Goal: Task Accomplishment & Management: Use online tool/utility

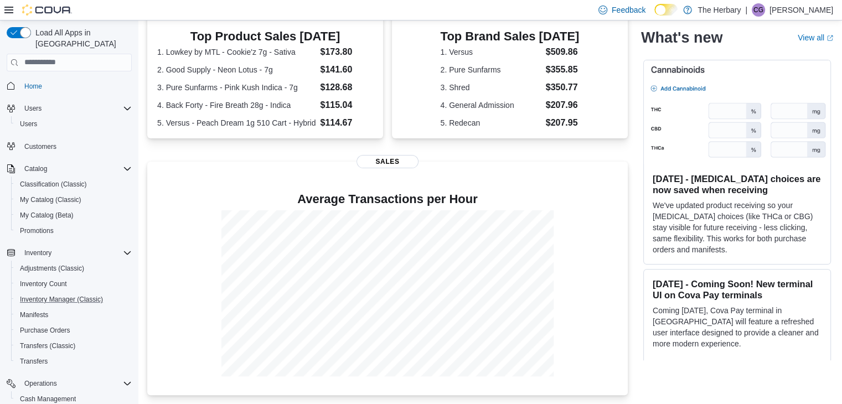
scroll to position [109, 0]
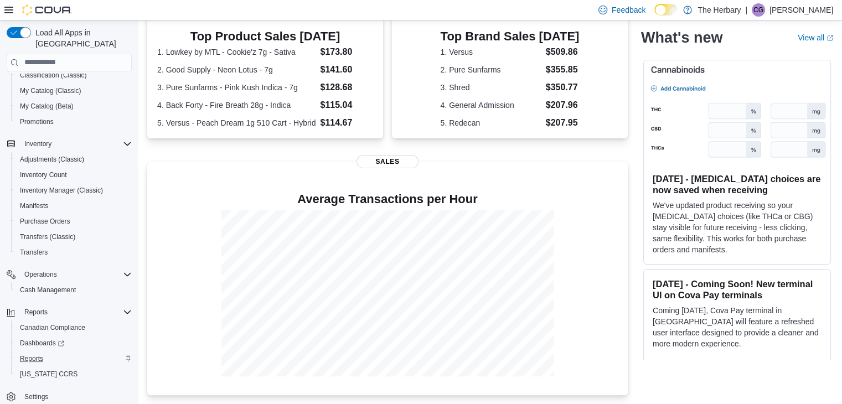
click at [60, 352] on div "Reports" at bounding box center [74, 358] width 116 height 13
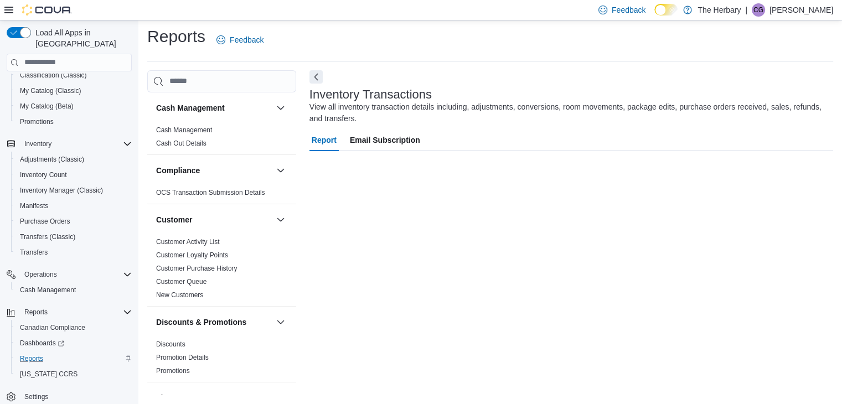
scroll to position [84, 0]
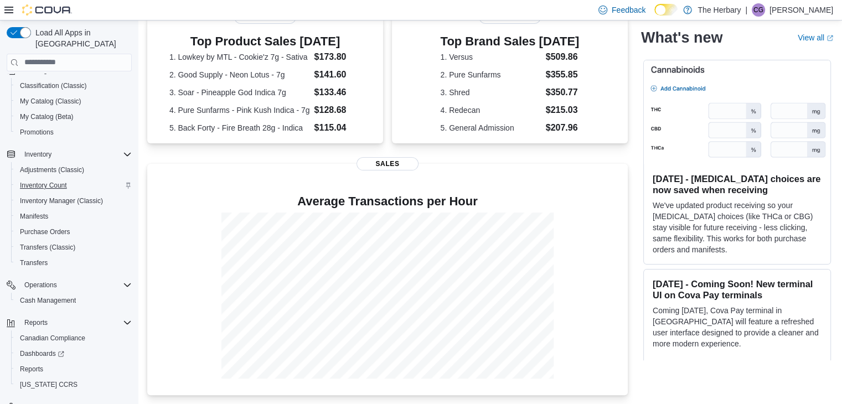
scroll to position [109, 0]
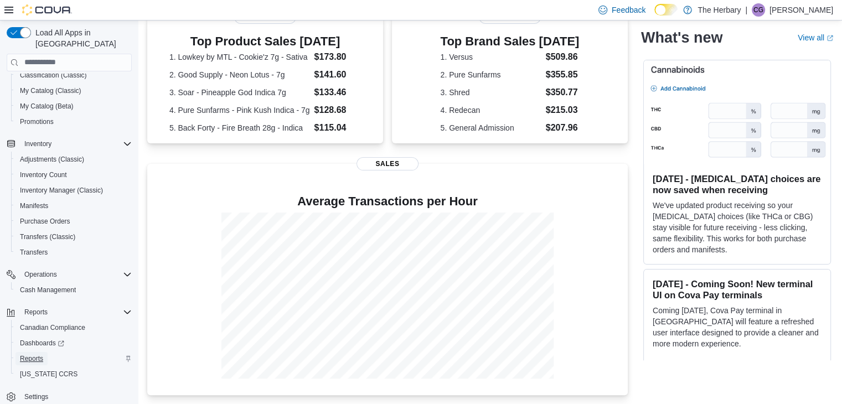
click at [30, 354] on span "Reports" at bounding box center [31, 358] width 23 height 9
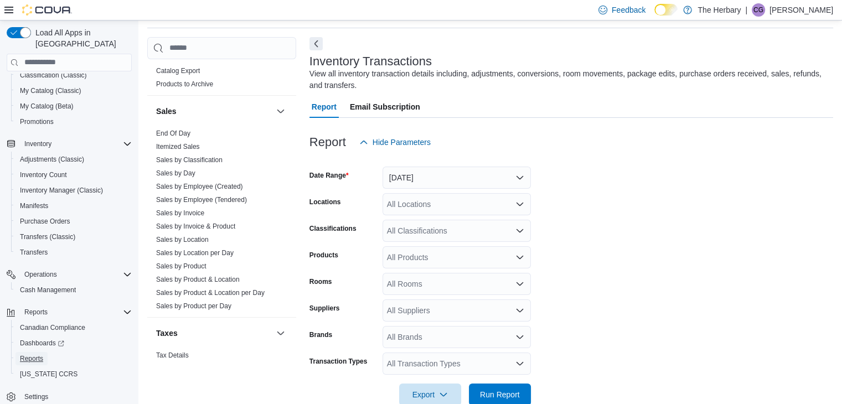
scroll to position [763, 0]
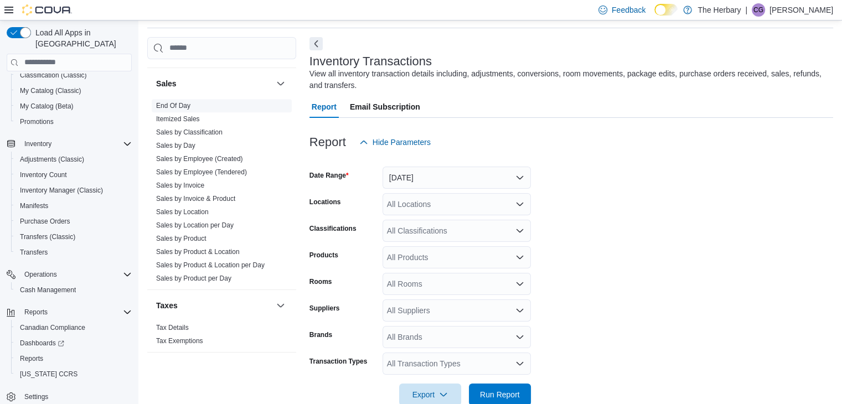
click at [173, 102] on link "End Of Day" at bounding box center [173, 106] width 34 height 8
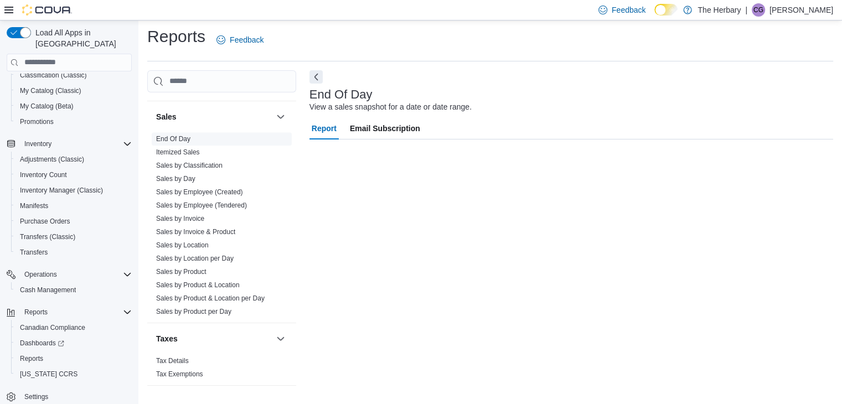
scroll to position [4, 0]
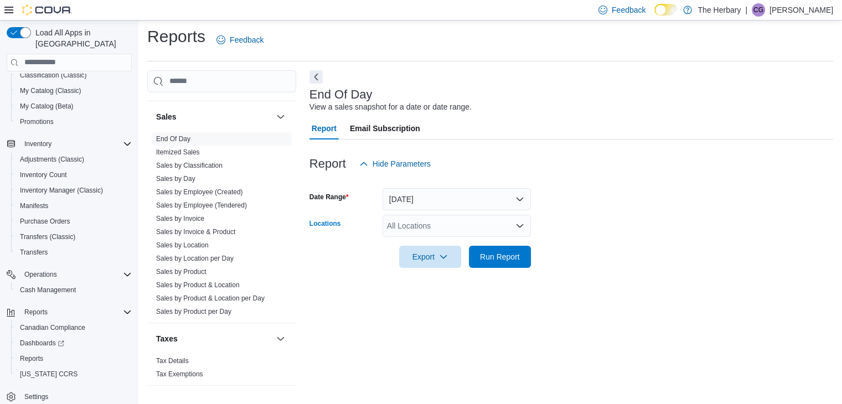
click at [434, 224] on div "All Locations" at bounding box center [457, 226] width 148 height 22
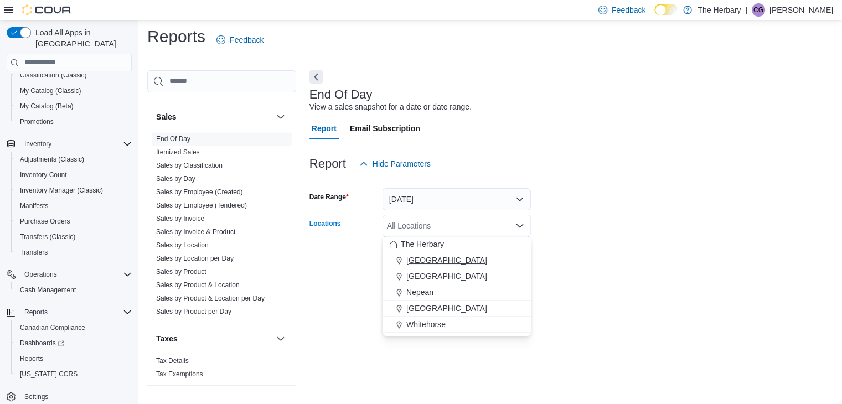
click at [420, 259] on span "[GEOGRAPHIC_DATA]" at bounding box center [447, 260] width 81 height 11
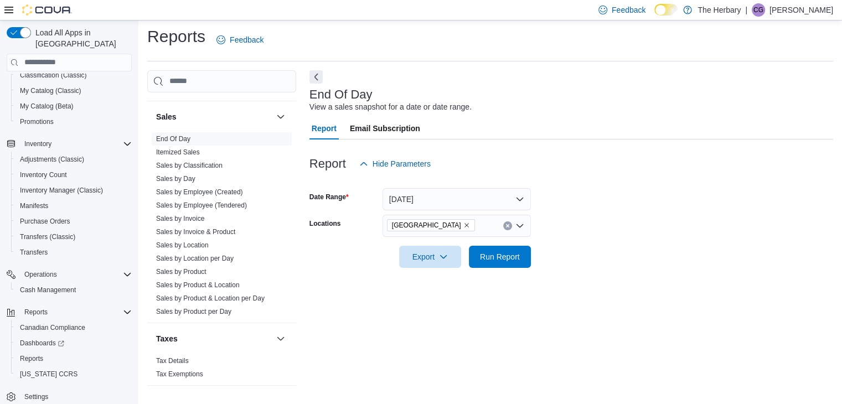
click at [642, 224] on form "Date Range [DATE] Locations Kingston Export Run Report" at bounding box center [572, 221] width 524 height 93
click at [503, 265] on span "Run Report" at bounding box center [500, 256] width 49 height 22
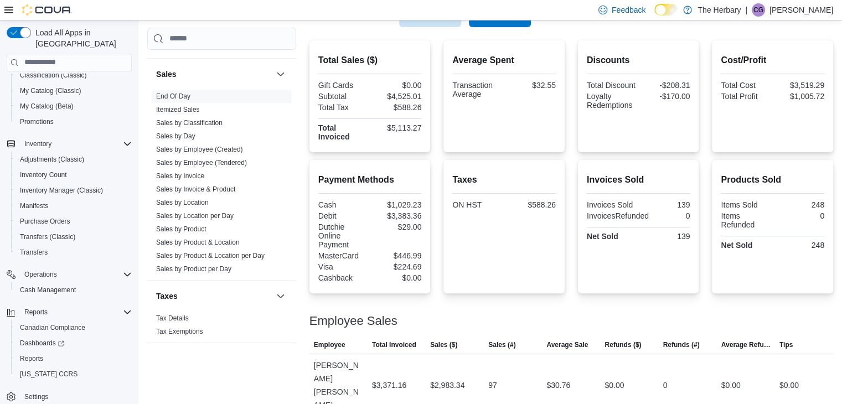
scroll to position [245, 0]
